Goal: Task Accomplishment & Management: Use online tool/utility

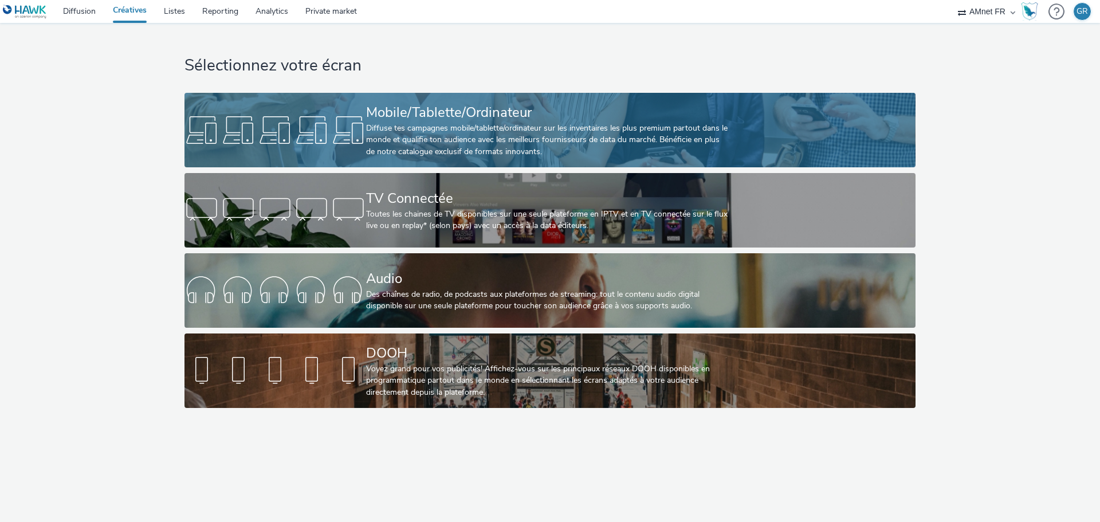
click at [427, 140] on div "Diffuse tes campagnes mobile/tablette/ordinateur sur les inventaires les plus p…" at bounding box center [547, 140] width 363 height 35
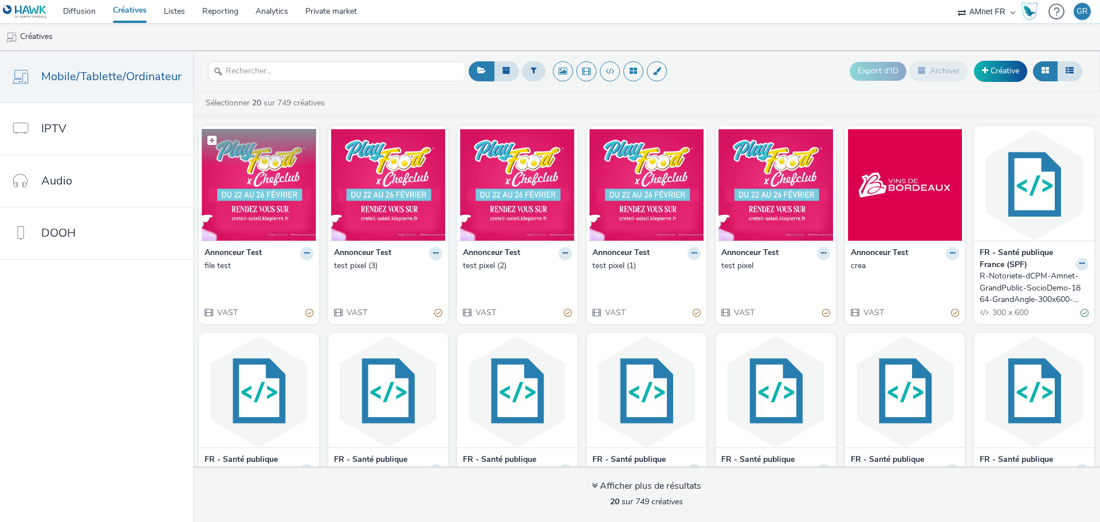
click at [242, 216] on img at bounding box center [259, 185] width 115 height 112
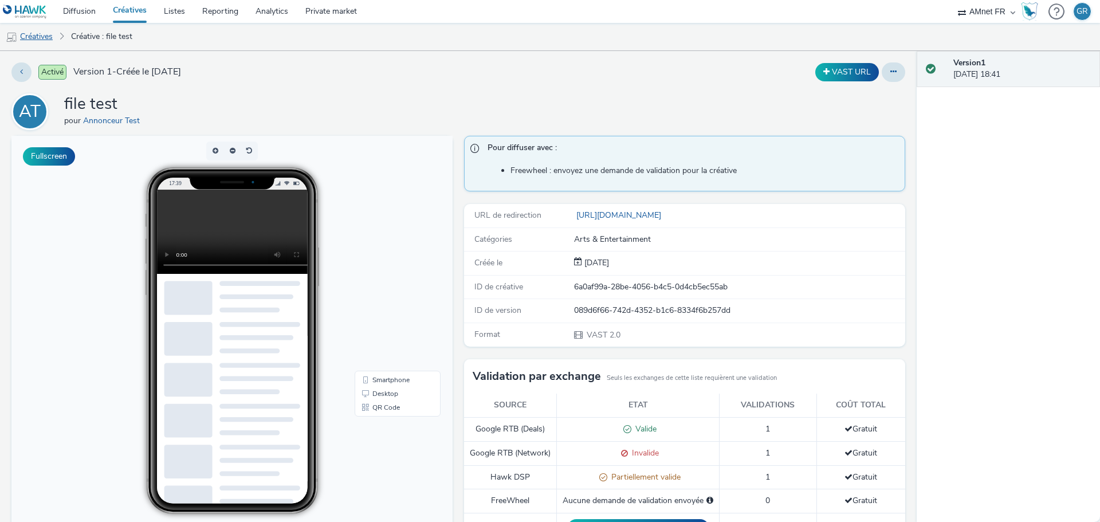
click at [47, 39] on link "Créatives" at bounding box center [29, 36] width 58 height 27
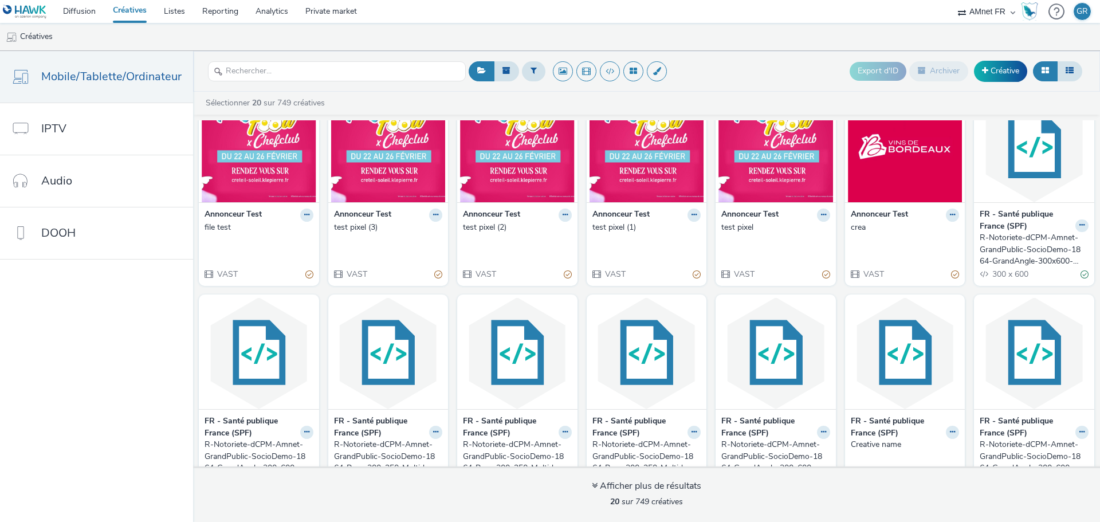
scroll to position [276, 0]
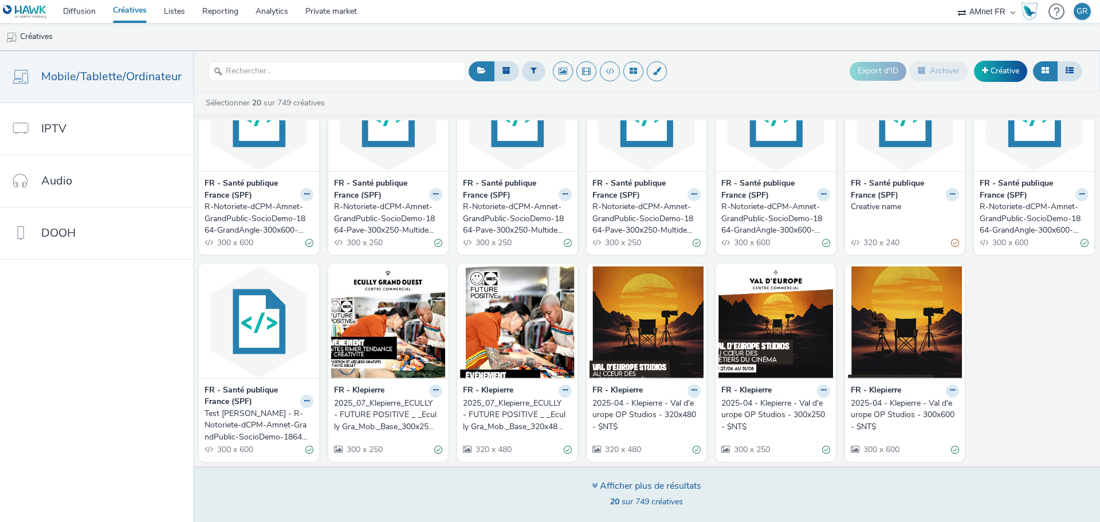
click at [627, 482] on div "Afficher plus de résultats" at bounding box center [646, 485] width 109 height 13
click at [594, 487] on icon at bounding box center [595, 485] width 6 height 9
click at [589, 491] on div "Afficher plus de résultats 20 sur 749 créatives" at bounding box center [646, 494] width 915 height 56
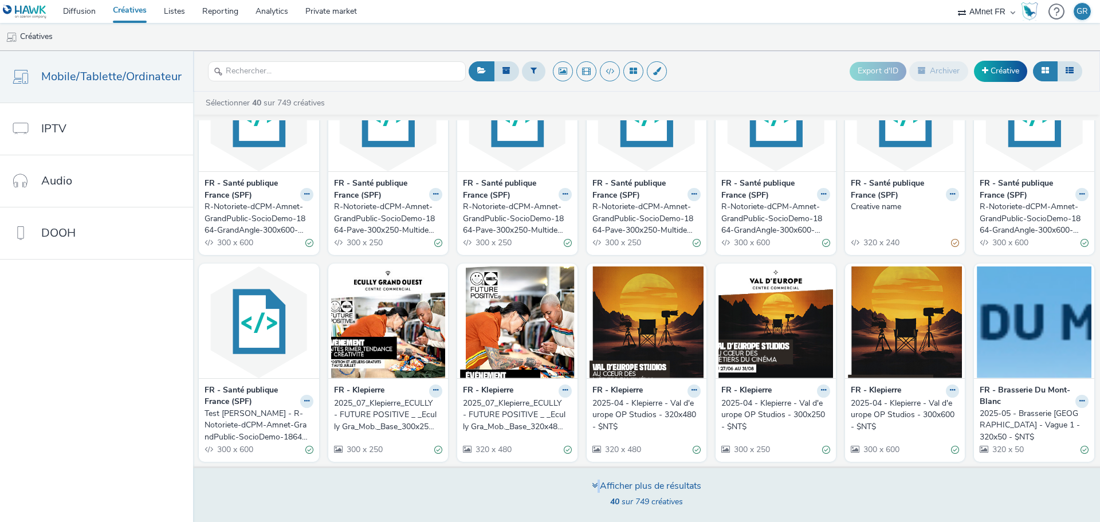
click at [588, 490] on div "Afficher plus de résultats 40 sur 749 créatives" at bounding box center [646, 494] width 915 height 56
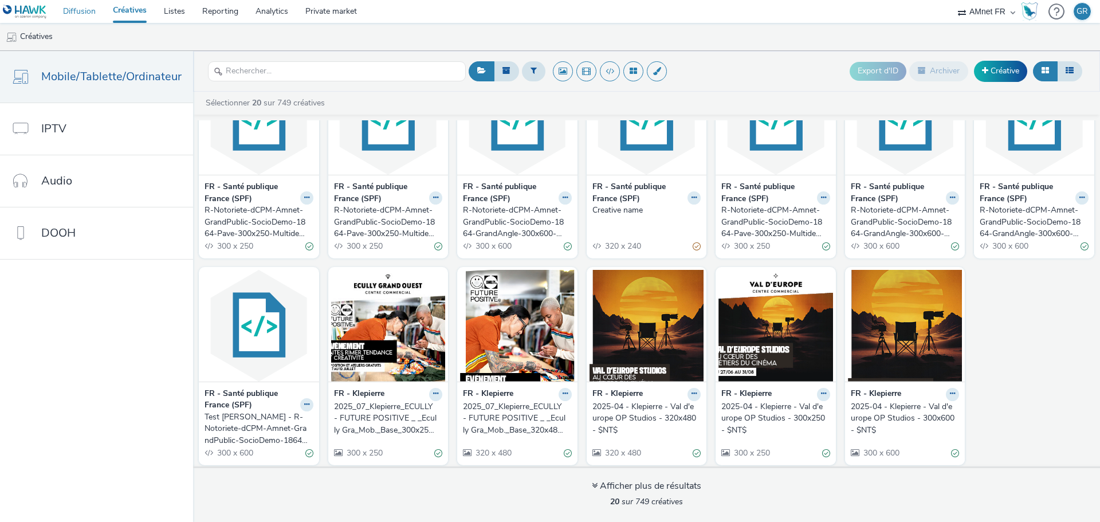
scroll to position [276, 0]
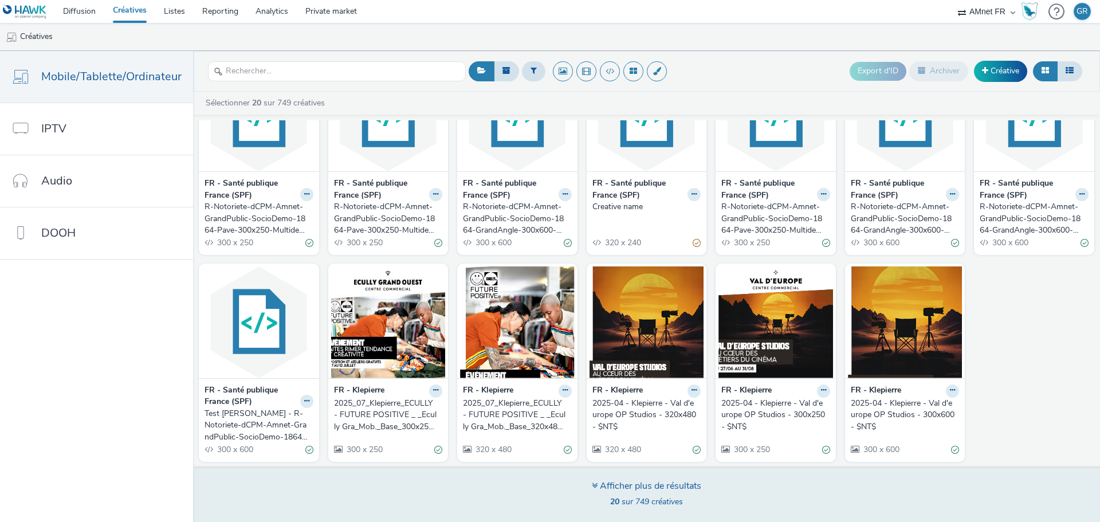
click at [638, 497] on span "20 sur 749 créatives" at bounding box center [646, 501] width 73 height 11
click at [582, 489] on div "Afficher plus de résultats 20 sur 749 créatives" at bounding box center [646, 494] width 915 height 56
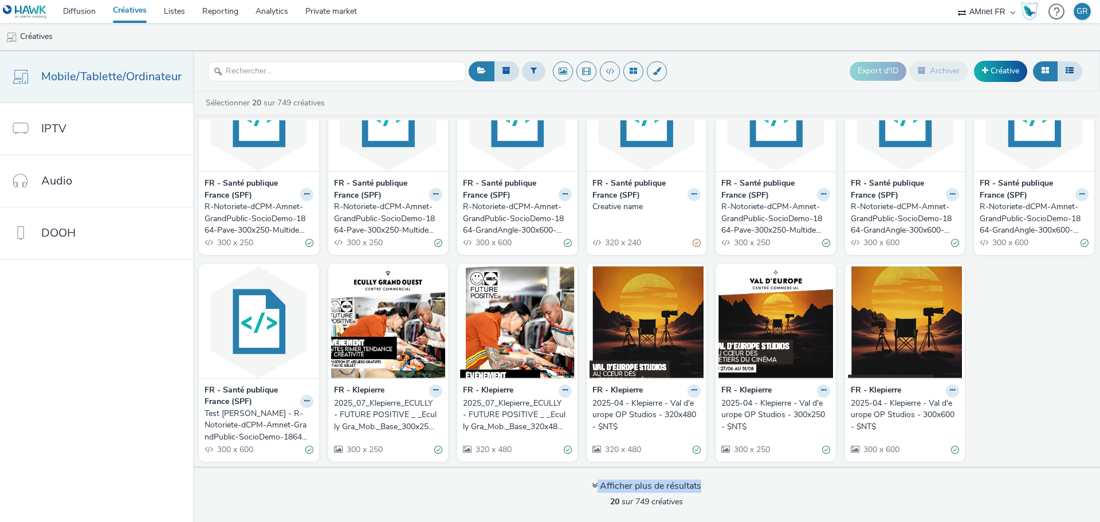
click at [115, 66] on link "Mobile/Tablette/Ordinateur" at bounding box center [96, 77] width 193 height 52
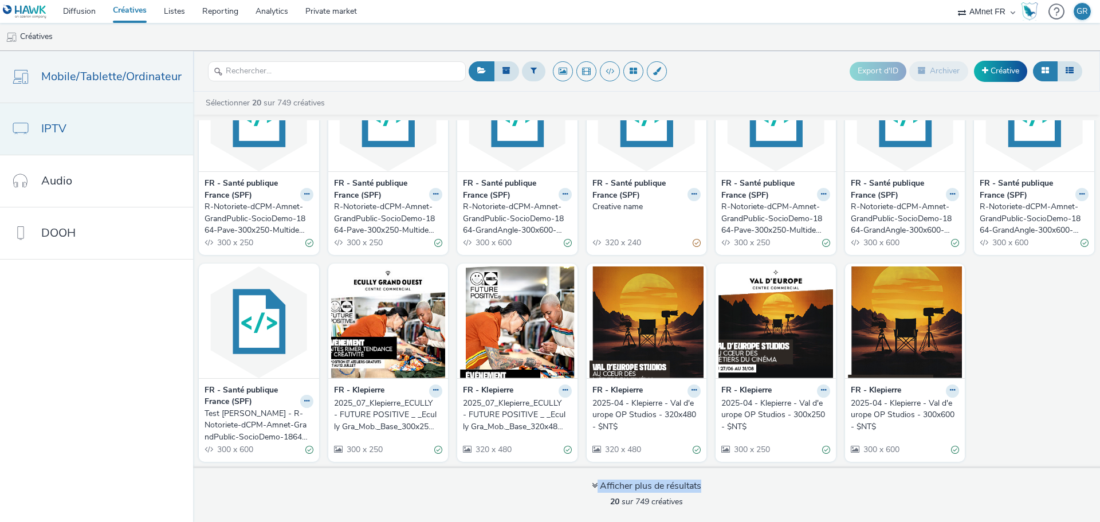
scroll to position [0, 0]
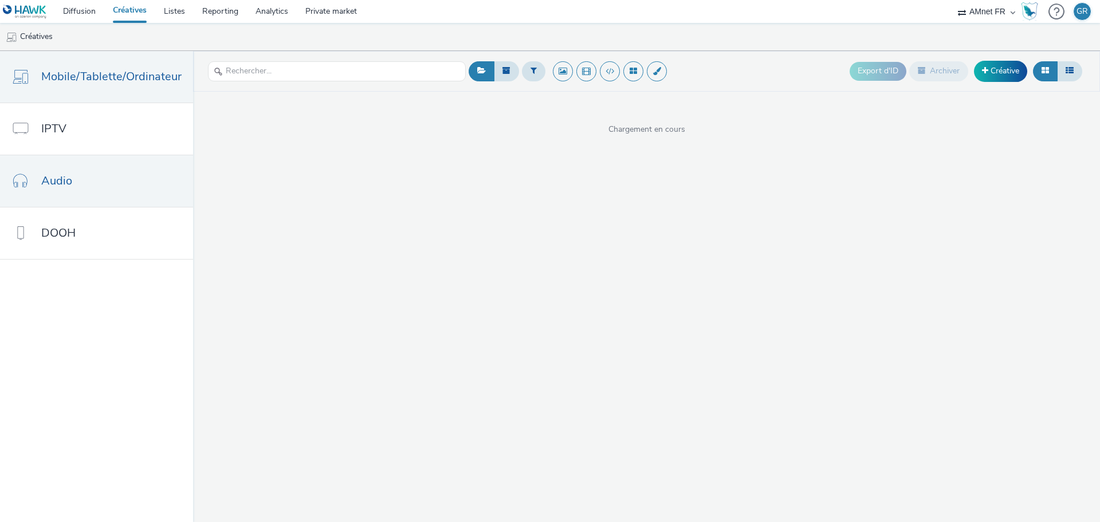
click at [99, 198] on link "Audio" at bounding box center [96, 181] width 193 height 52
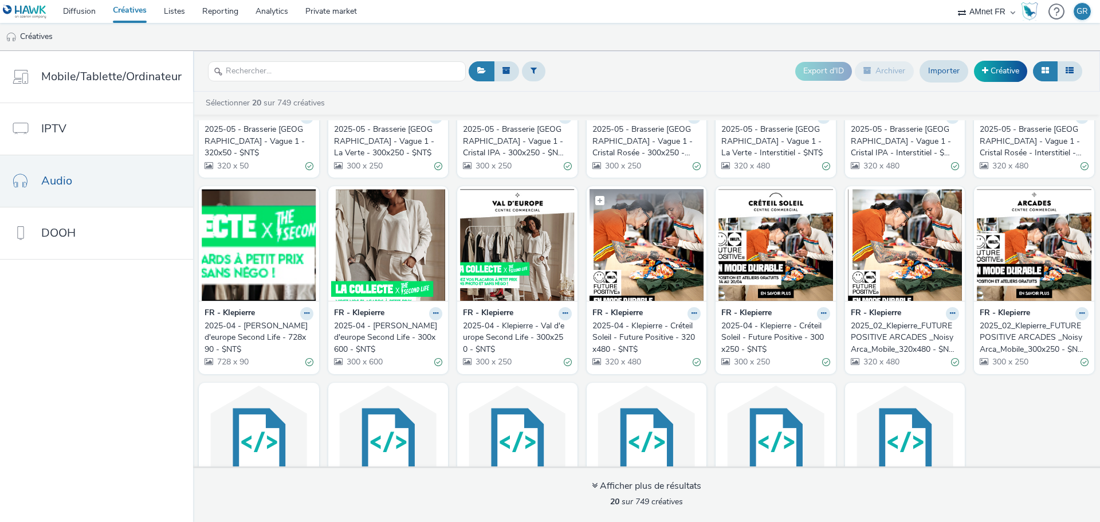
scroll to position [255, 0]
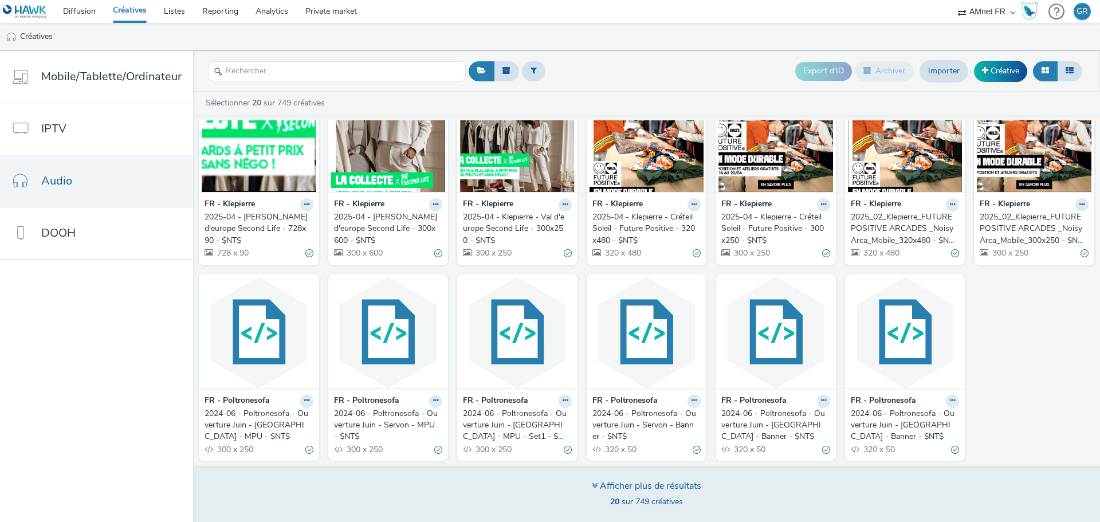
click at [612, 510] on div "Afficher plus de résultats 20 sur 749 créatives" at bounding box center [646, 494] width 109 height 31
click at [607, 483] on div "Afficher plus de résultats" at bounding box center [646, 485] width 109 height 13
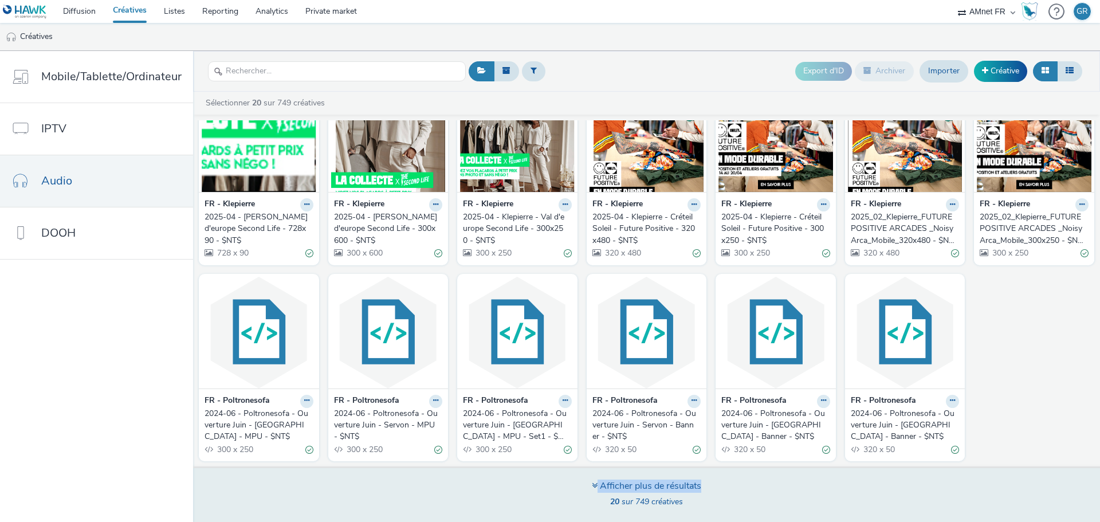
click at [607, 483] on div "Afficher plus de résultats" at bounding box center [646, 485] width 109 height 13
click at [606, 483] on div "Afficher plus de résultats" at bounding box center [646, 485] width 109 height 13
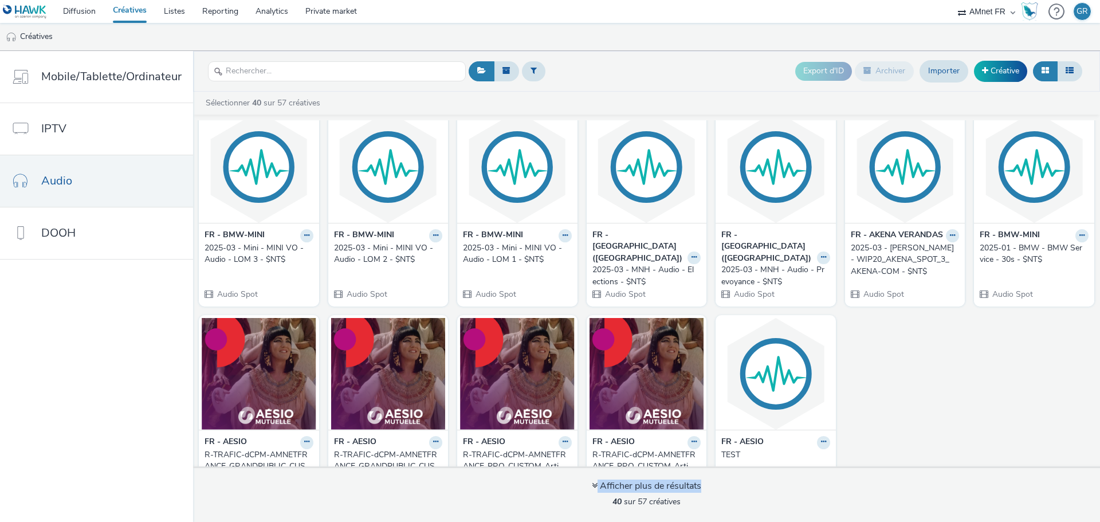
scroll to position [854, 0]
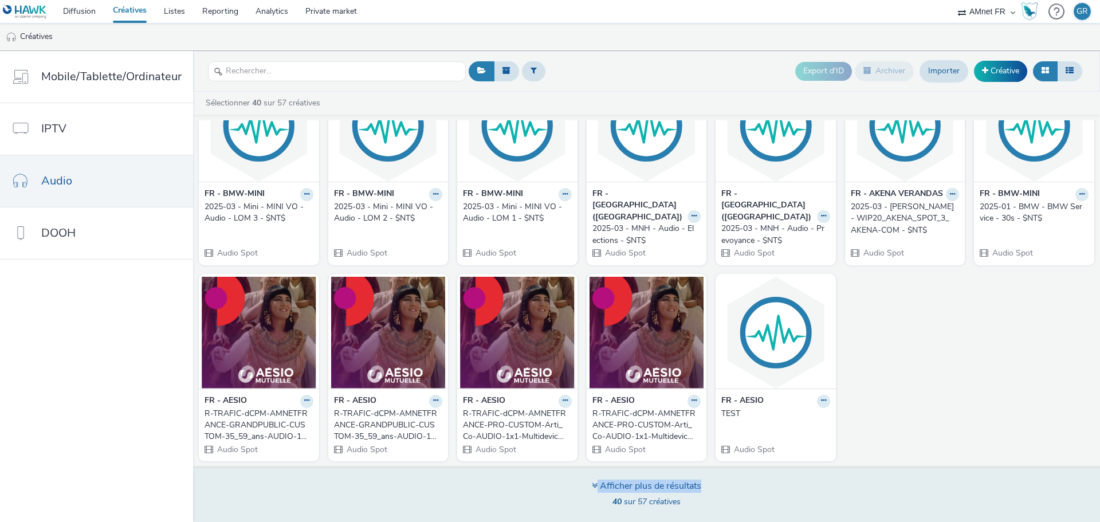
click at [631, 471] on div "Afficher plus de résultats 40 sur 57 créatives" at bounding box center [646, 494] width 915 height 56
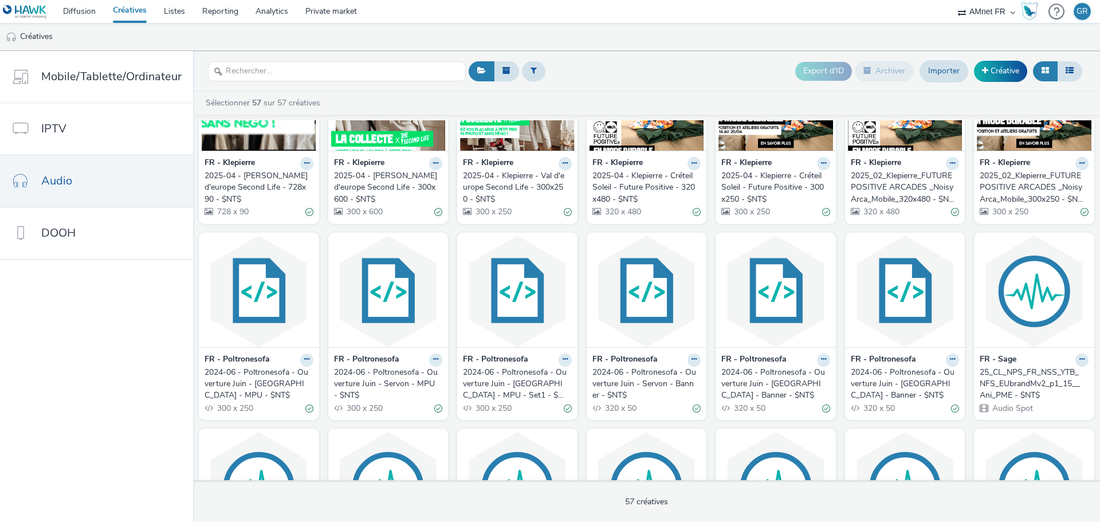
scroll to position [115, 0]
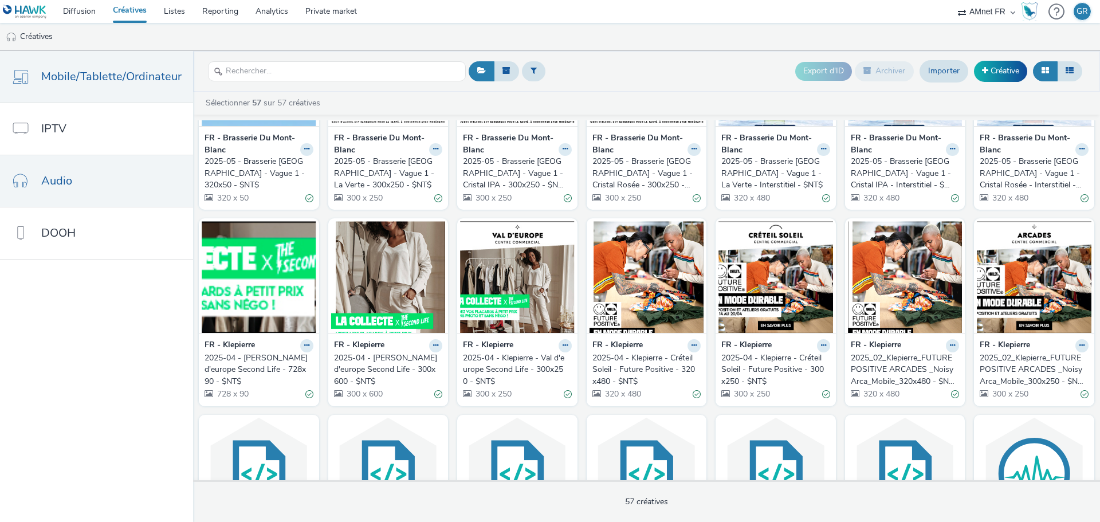
click at [128, 84] on span "Mobile/Tablette/Ordinateur" at bounding box center [111, 76] width 140 height 17
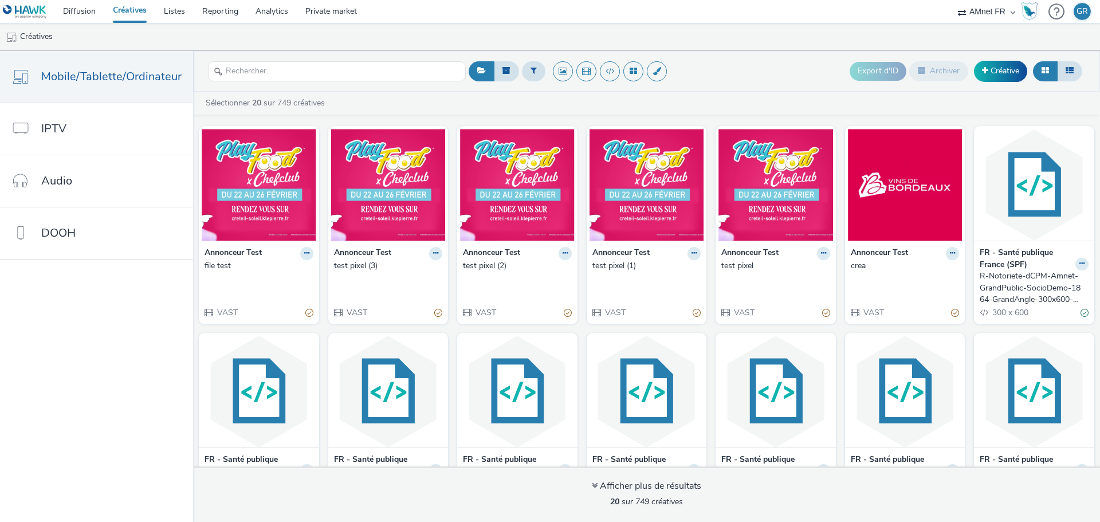
scroll to position [276, 0]
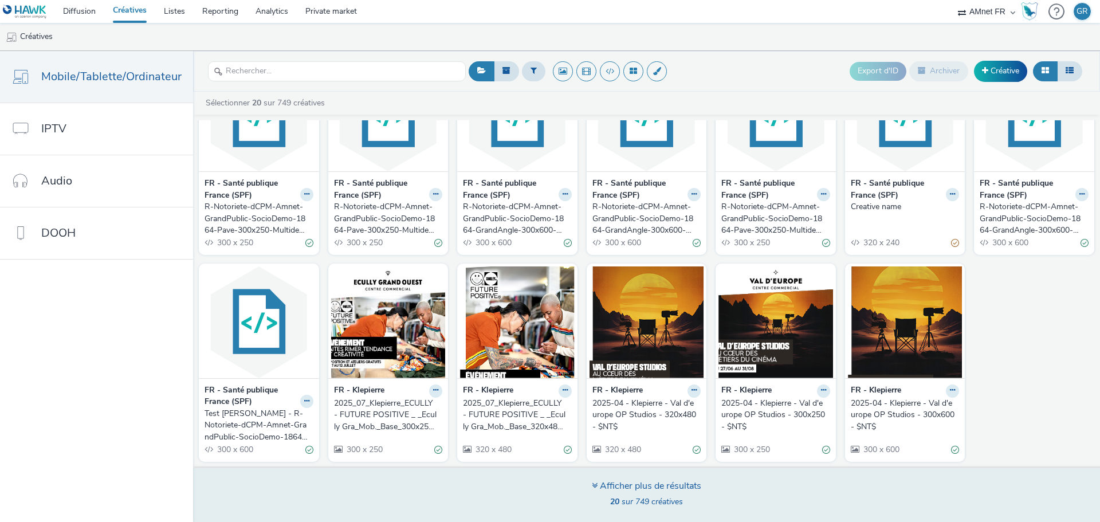
click at [622, 491] on div "Afficher plus de résultats" at bounding box center [646, 485] width 109 height 13
click at [604, 485] on div "Afficher plus de résultats" at bounding box center [646, 485] width 109 height 13
click at [589, 485] on div "Afficher plus de résultats 20 sur 749 créatives" at bounding box center [646, 494] width 915 height 56
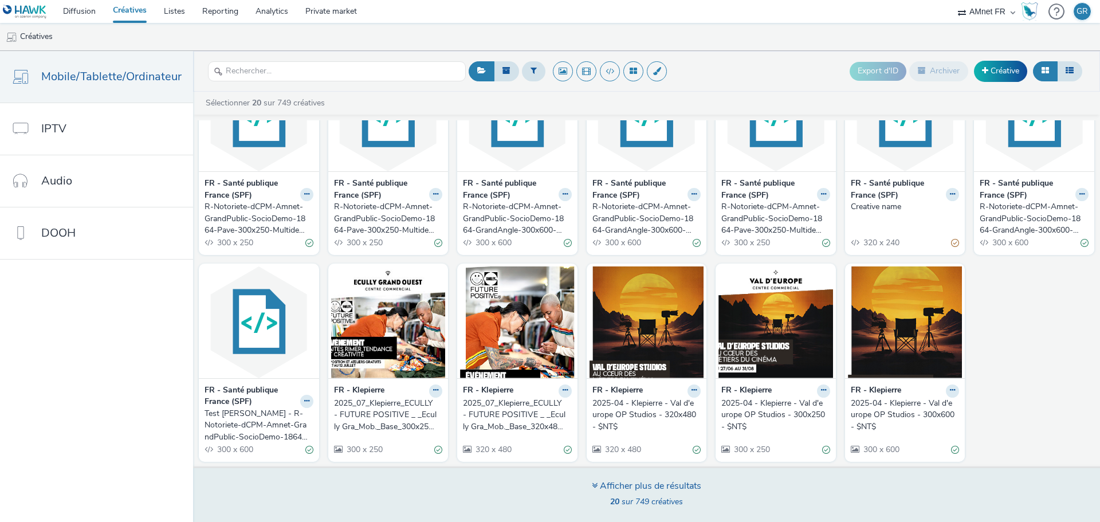
click at [620, 510] on div "Afficher plus de résultats 20 sur 749 créatives" at bounding box center [646, 494] width 915 height 56
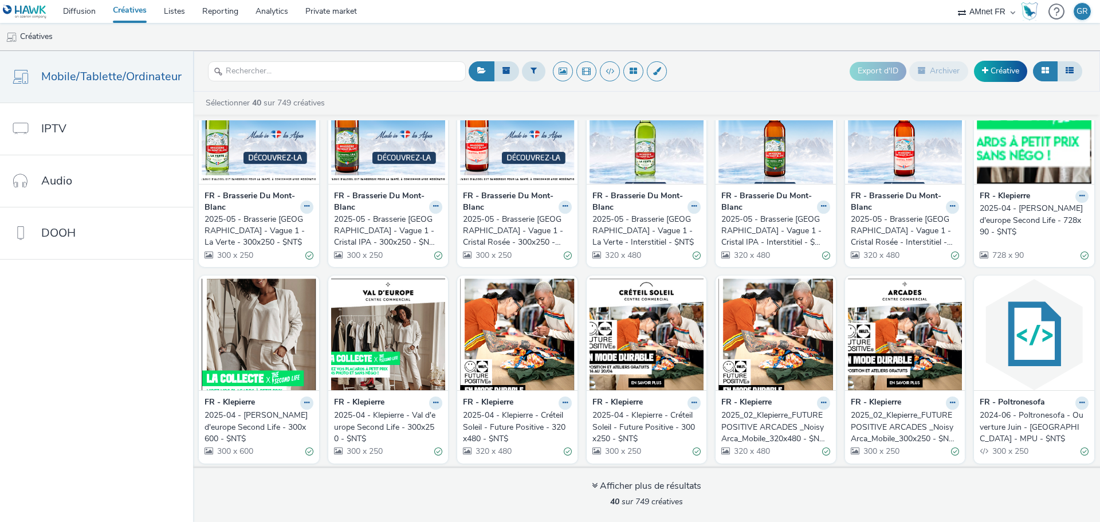
scroll to position [875, 0]
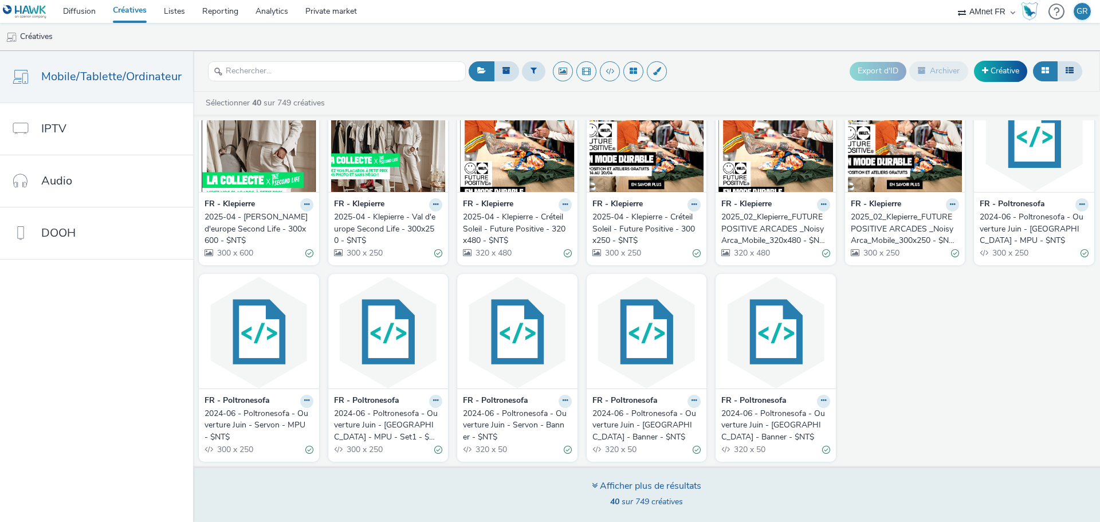
click at [641, 507] on div "40 sur 749 créatives" at bounding box center [646, 501] width 109 height 11
click at [593, 508] on div "Afficher plus de résultats 40 sur 749 créatives" at bounding box center [646, 494] width 109 height 31
click at [678, 495] on div "Afficher plus de résultats 40 sur 749 créatives" at bounding box center [646, 494] width 109 height 31
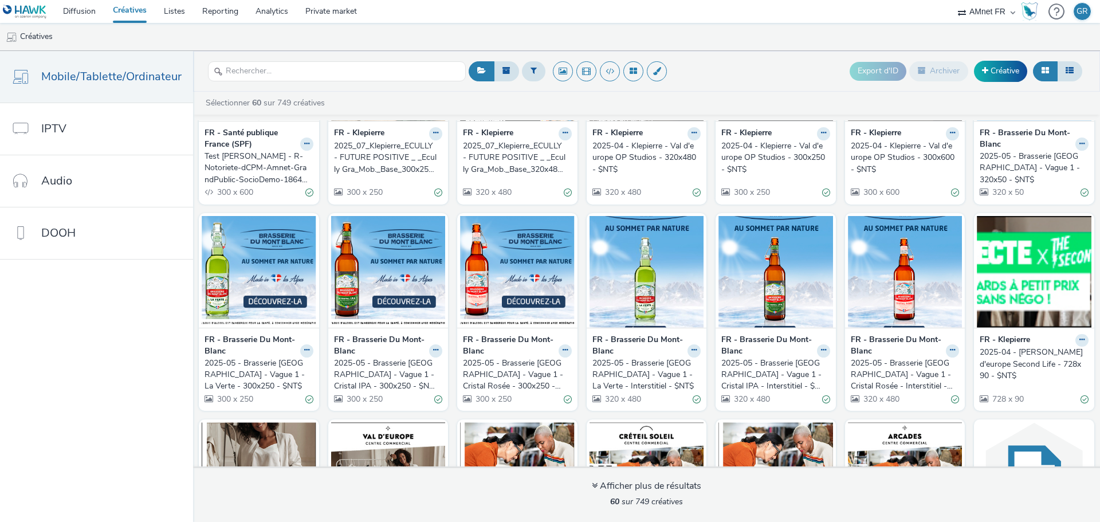
scroll to position [573, 0]
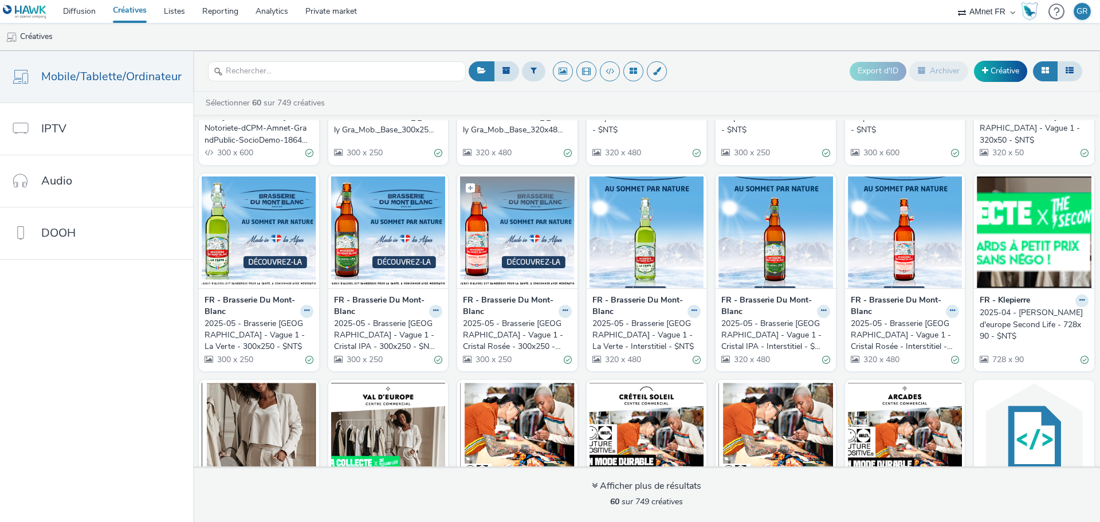
click at [540, 238] on img at bounding box center [517, 232] width 115 height 112
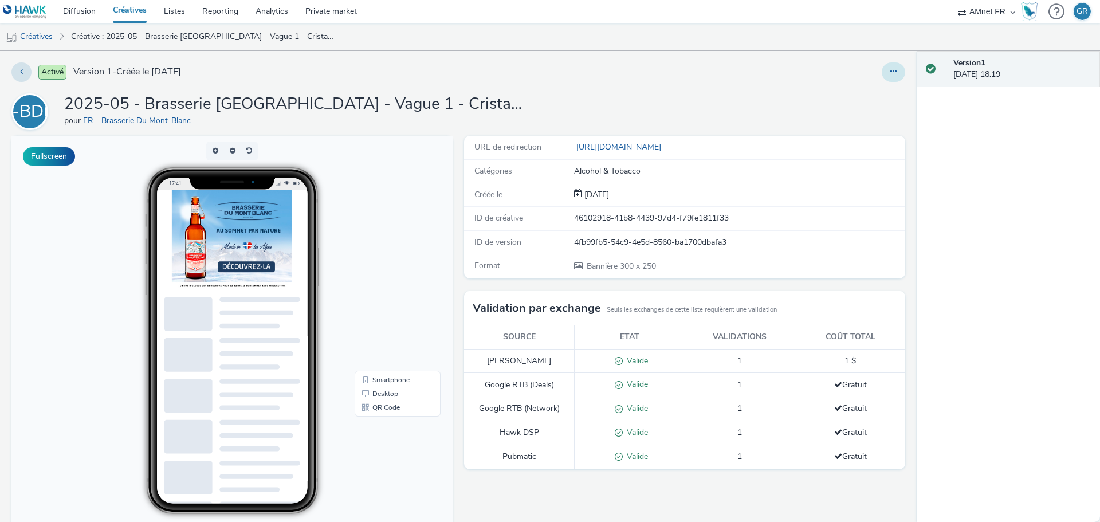
click at [881, 71] on button at bounding box center [892, 71] width 23 height 19
click at [868, 97] on link "Modifier" at bounding box center [862, 95] width 86 height 23
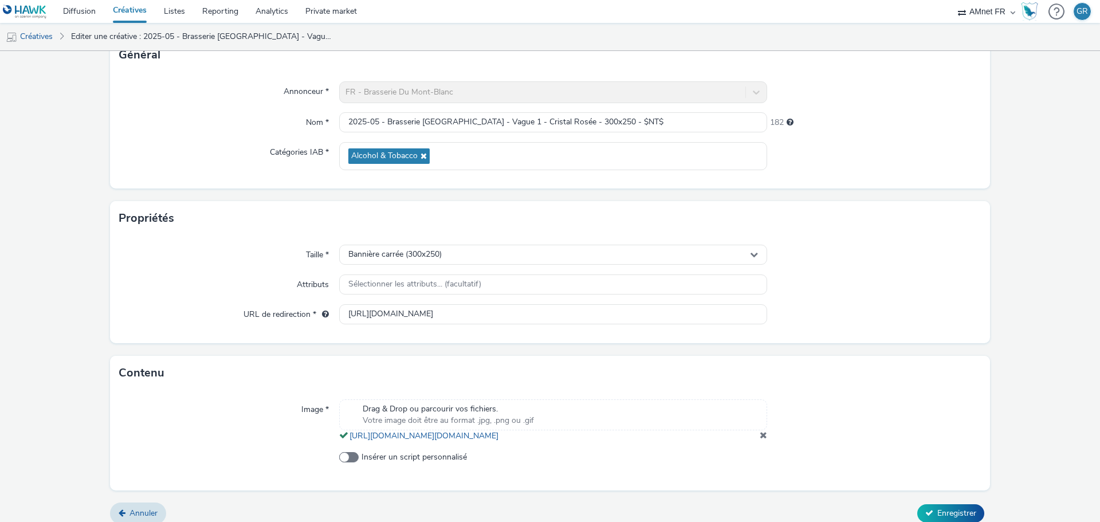
scroll to position [106, 0]
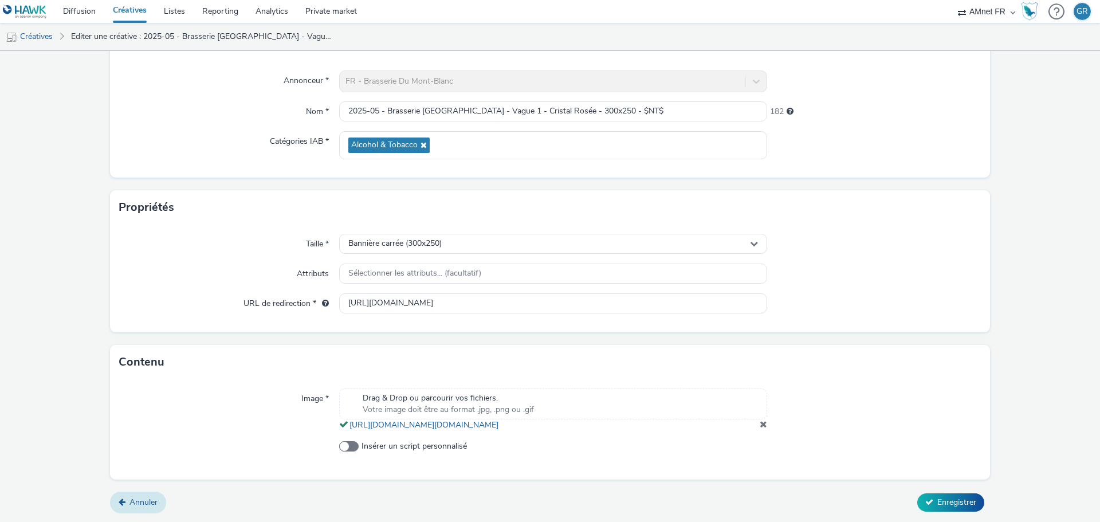
click at [137, 502] on span "Annuler" at bounding box center [143, 502] width 28 height 11
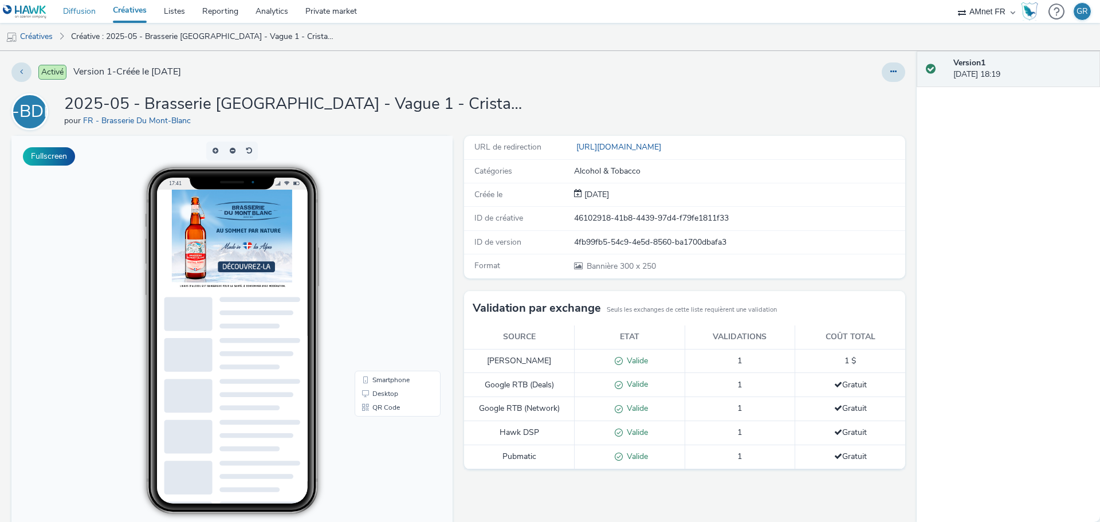
click at [84, 8] on link "Diffusion" at bounding box center [79, 11] width 50 height 23
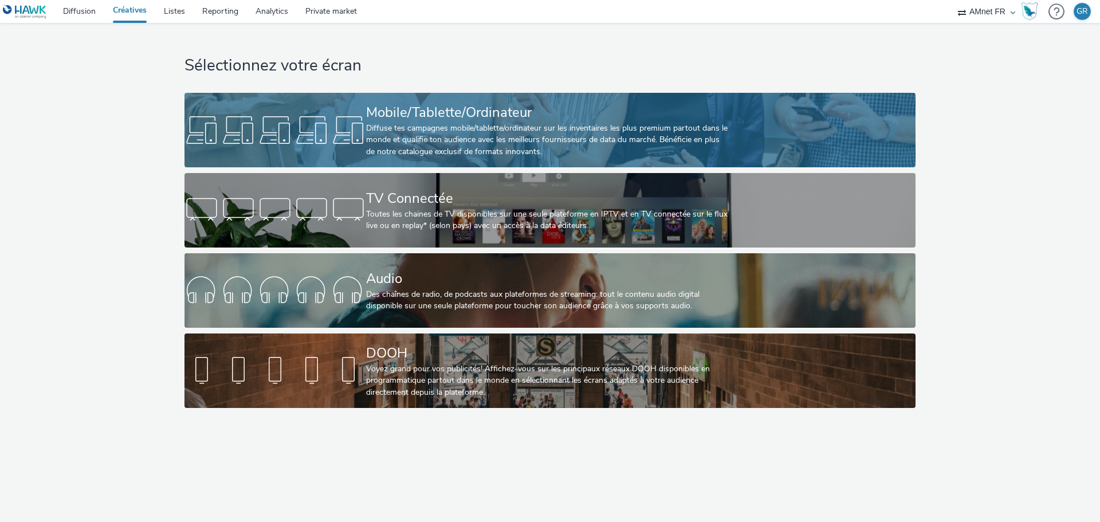
click at [559, 131] on div "Diffuse tes campagnes mobile/tablette/ordinateur sur les inventaires les plus p…" at bounding box center [547, 140] width 363 height 35
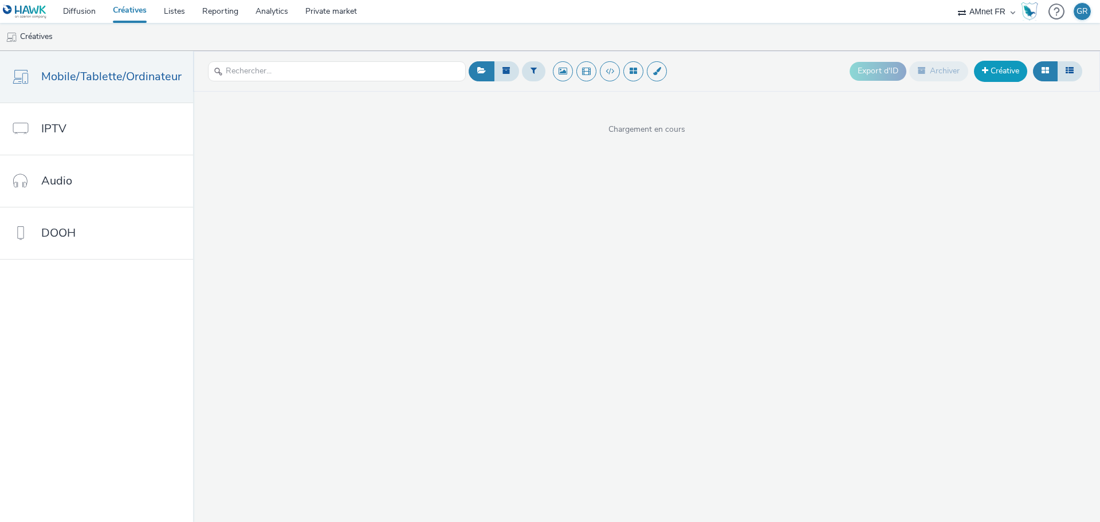
click at [1002, 62] on link "Créative" at bounding box center [1000, 71] width 53 height 21
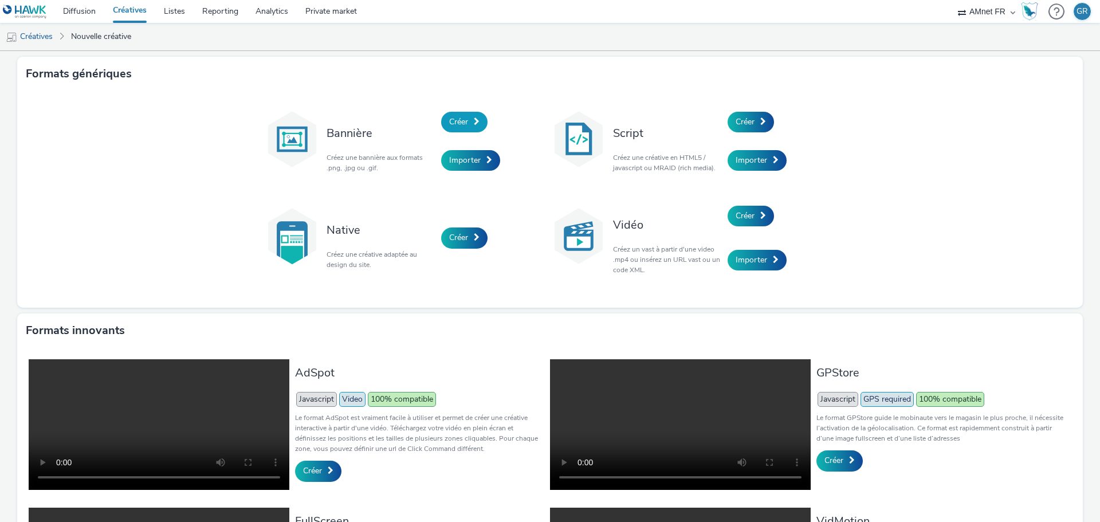
click at [452, 123] on span "Créer" at bounding box center [458, 121] width 19 height 11
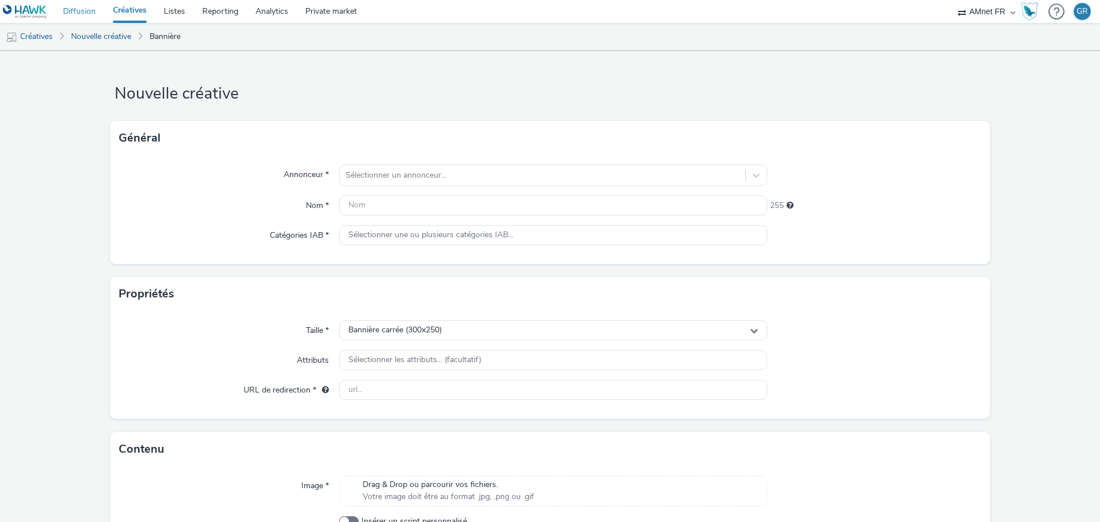
click at [84, 13] on link "Diffusion" at bounding box center [79, 11] width 50 height 23
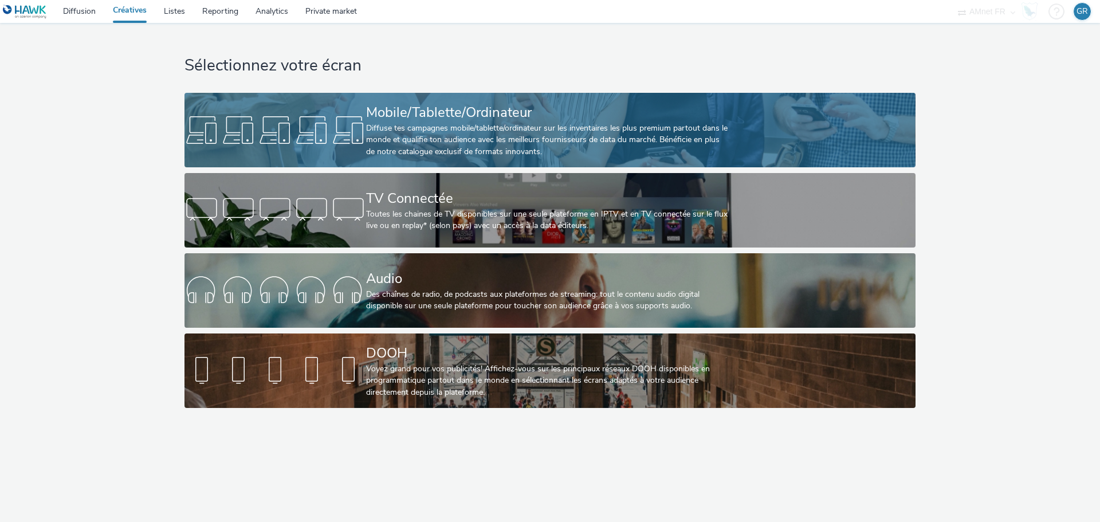
click at [412, 132] on div "Diffuse tes campagnes mobile/tablette/ordinateur sur les inventaires les plus p…" at bounding box center [547, 140] width 363 height 35
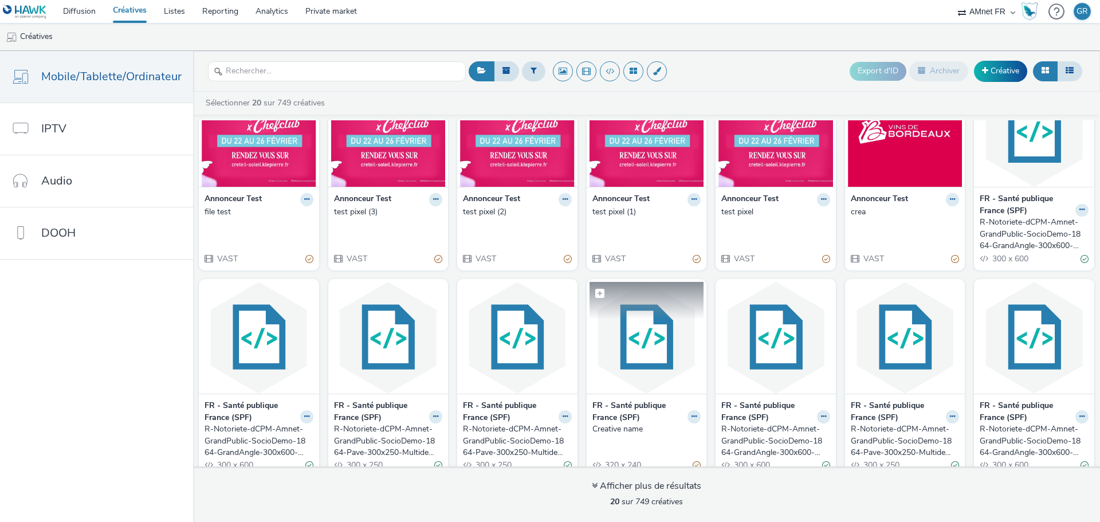
scroll to position [276, 0]
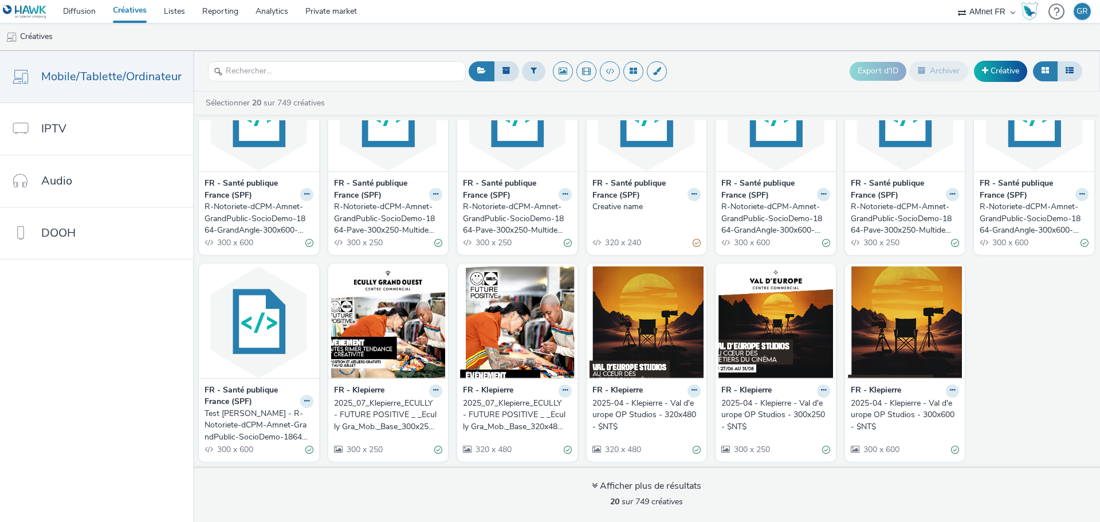
click at [380, 230] on div "R-Notoriete-dCPM-Amnet-GrandPublic-SocioDemo-1864-Pave-300x250-Multidevice - $4…" at bounding box center [386, 218] width 104 height 35
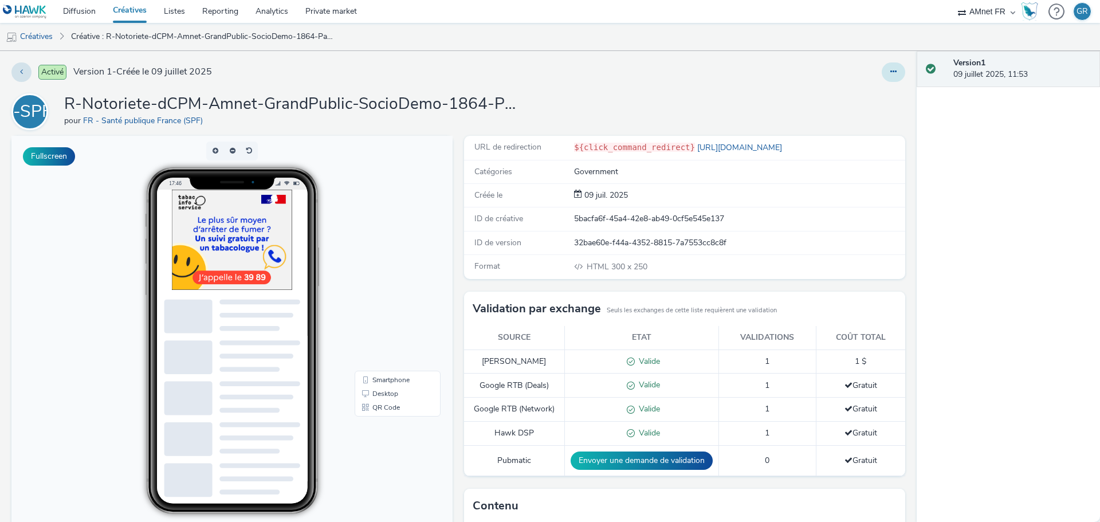
click at [881, 70] on button at bounding box center [892, 71] width 23 height 19
click at [847, 96] on link "Modifier" at bounding box center [862, 95] width 86 height 23
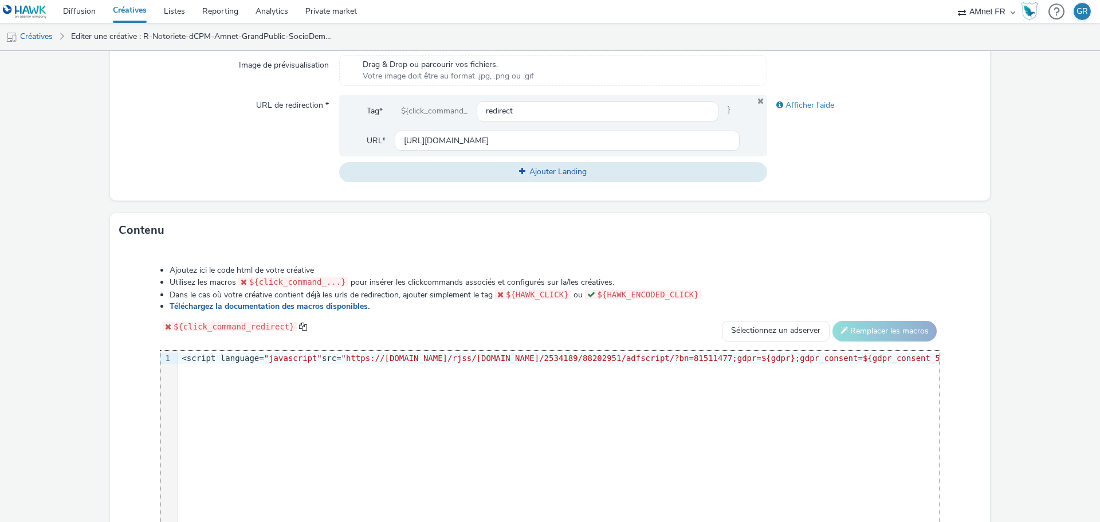
scroll to position [401, 0]
